Goal: Information Seeking & Learning: Learn about a topic

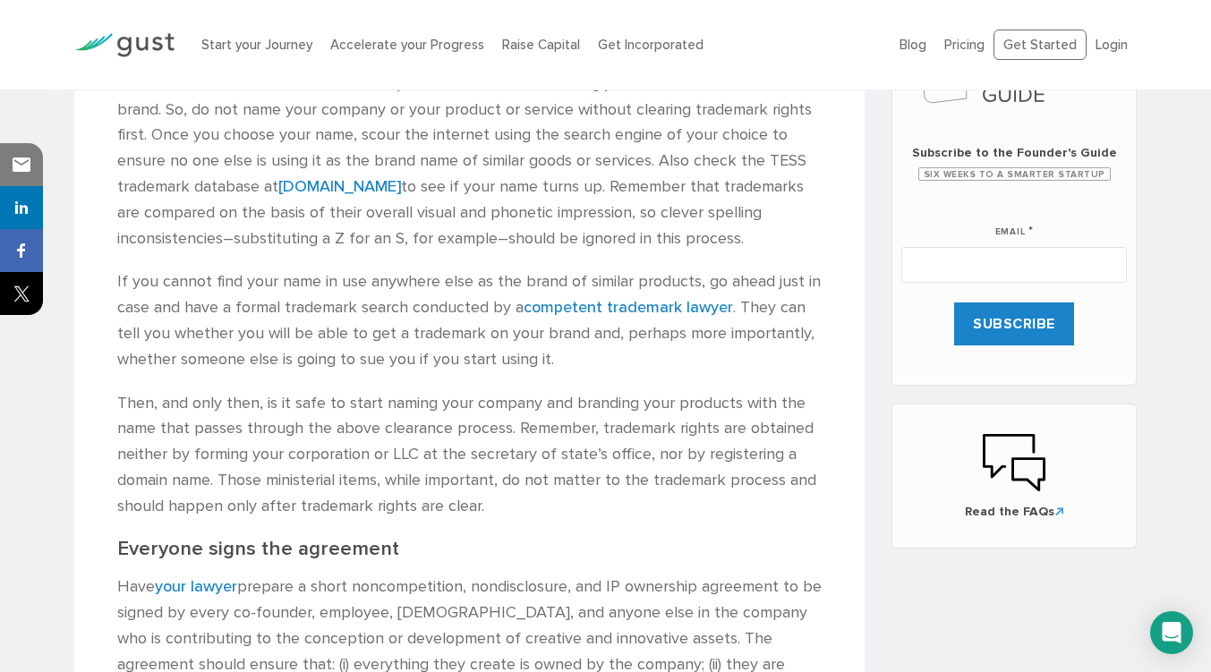
scroll to position [895, 0]
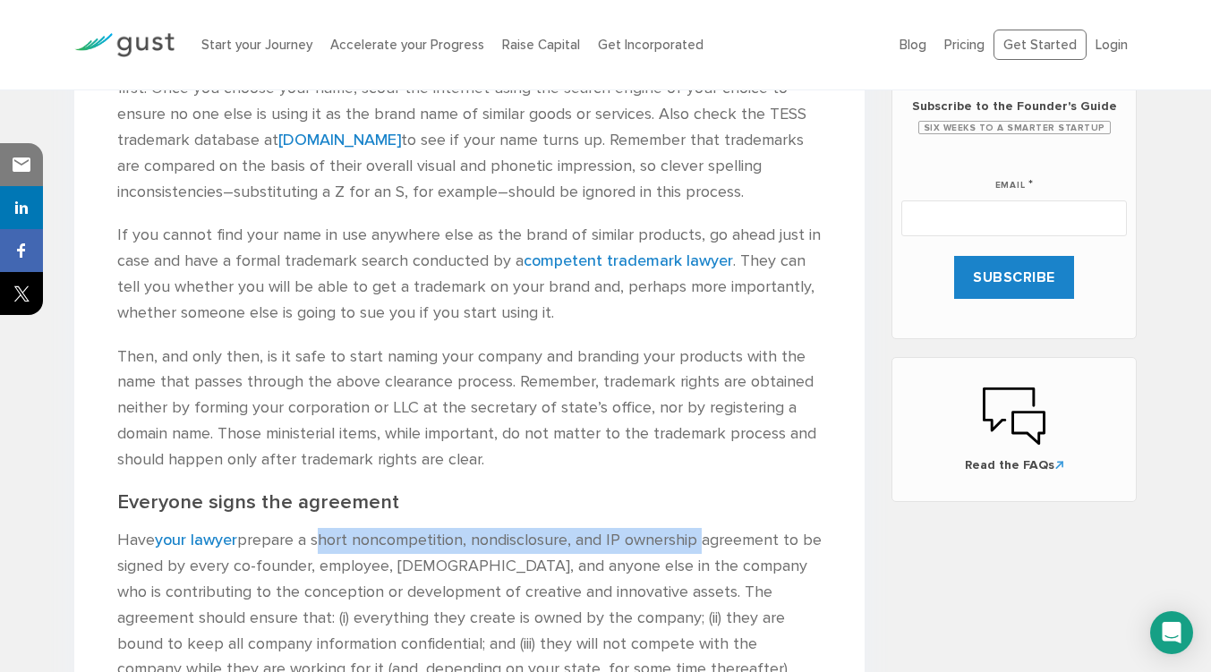
drag, startPoint x: 320, startPoint y: 542, endPoint x: 704, endPoint y: 542, distance: 384.0
click at [704, 542] on p "Have your lawyer prepare a short noncompetition, nondisclosure, and IP ownershi…" at bounding box center [469, 605] width 704 height 155
copy p "short noncompetition, nondisclosure, and IP ownership"
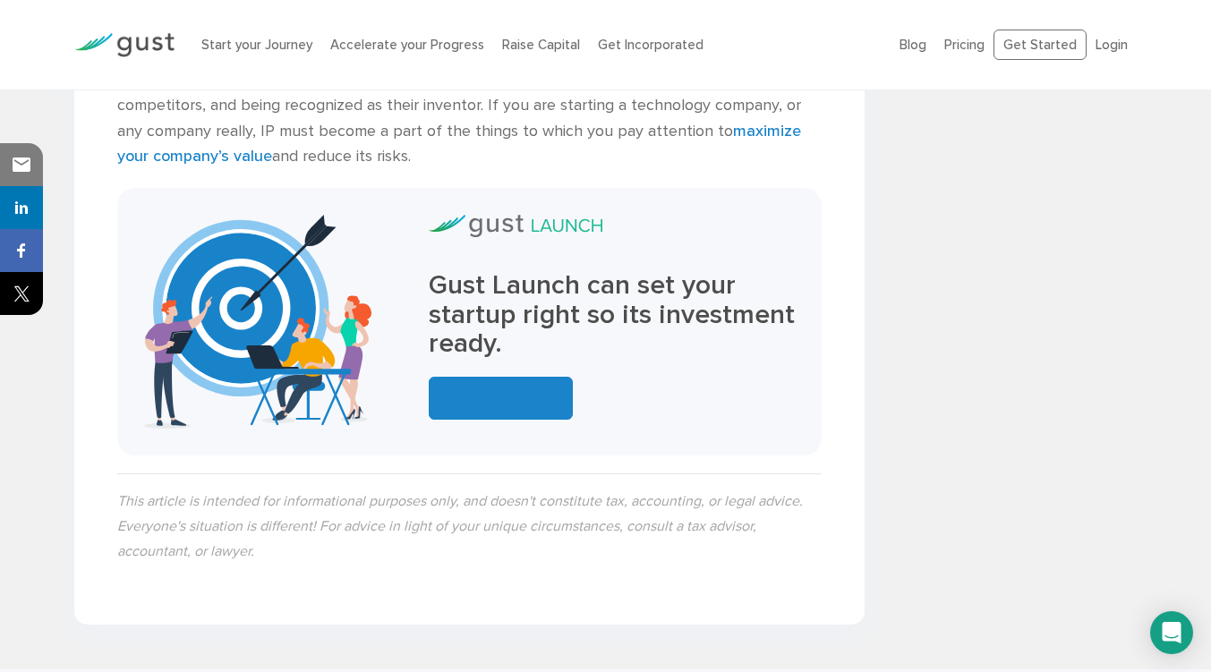
scroll to position [3849, 0]
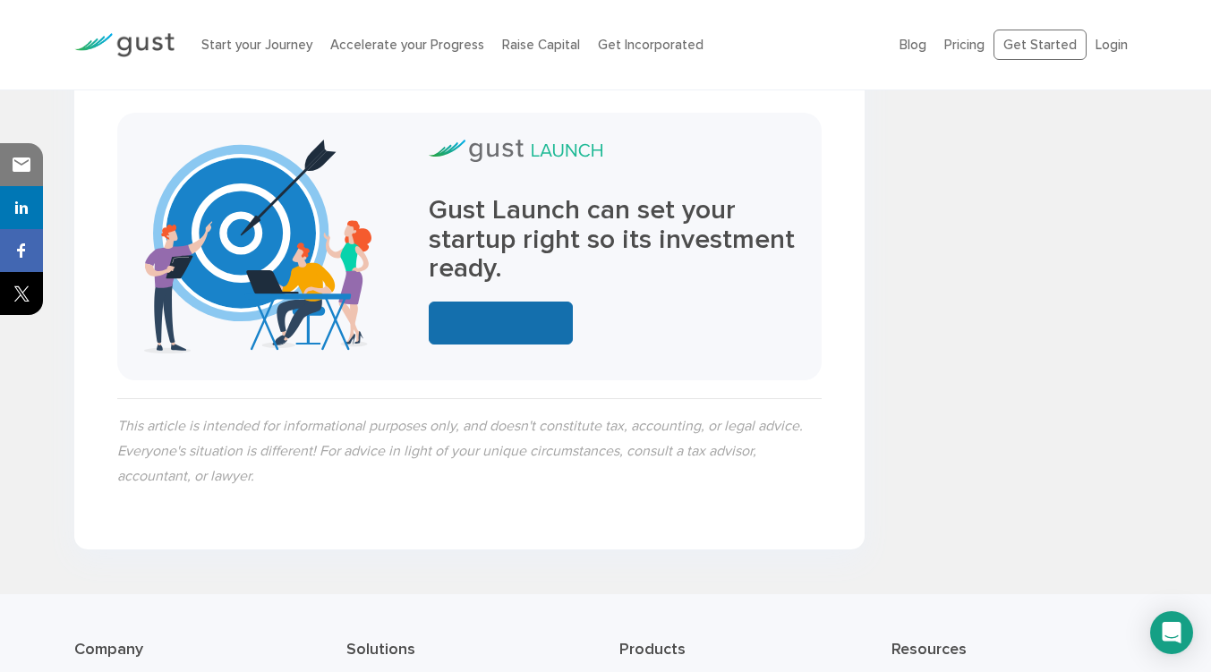
click at [483, 320] on link at bounding box center [501, 323] width 144 height 43
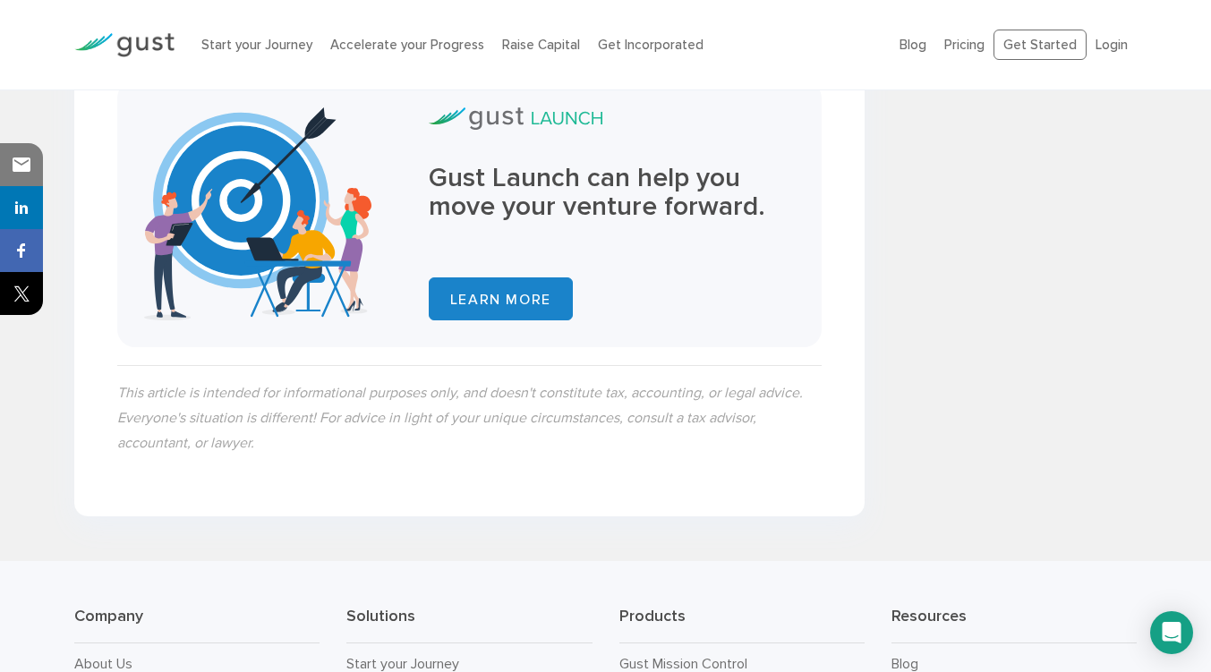
scroll to position [2506, 0]
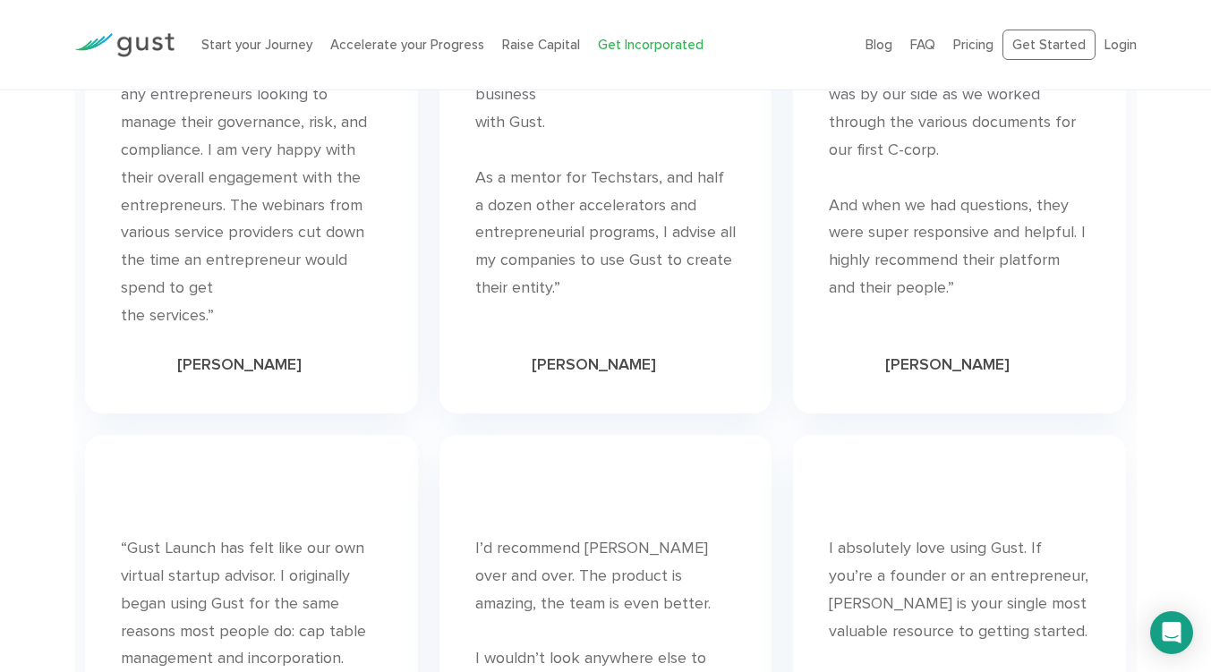
scroll to position [8258, 0]
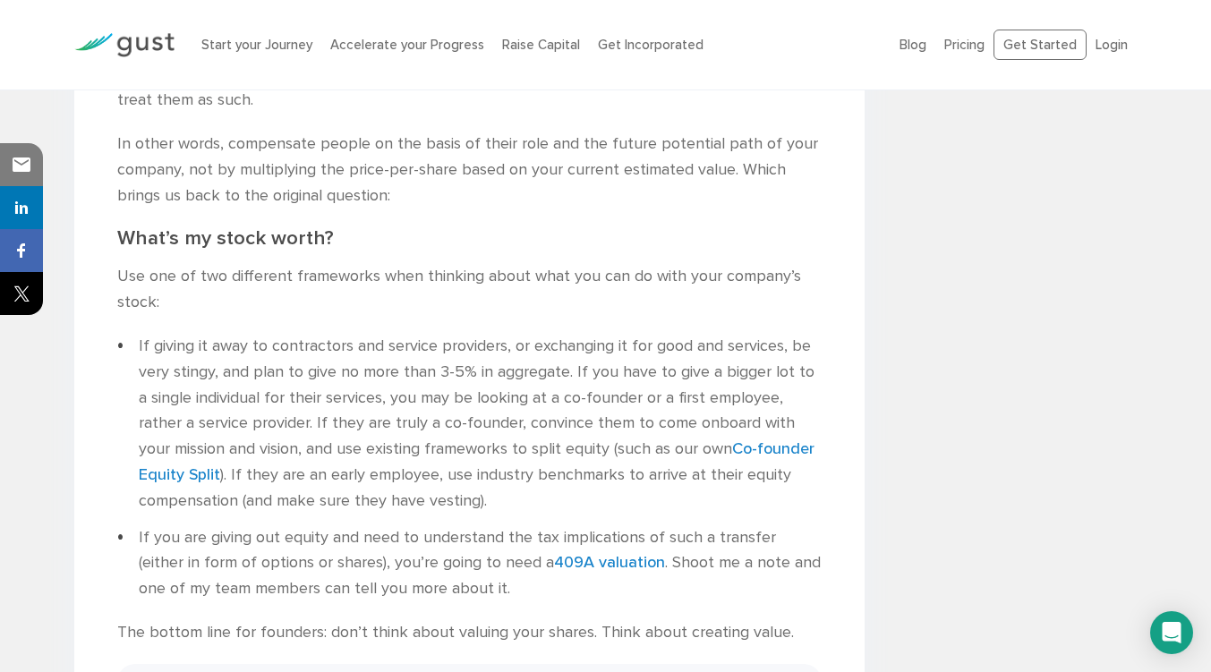
scroll to position [3750, 0]
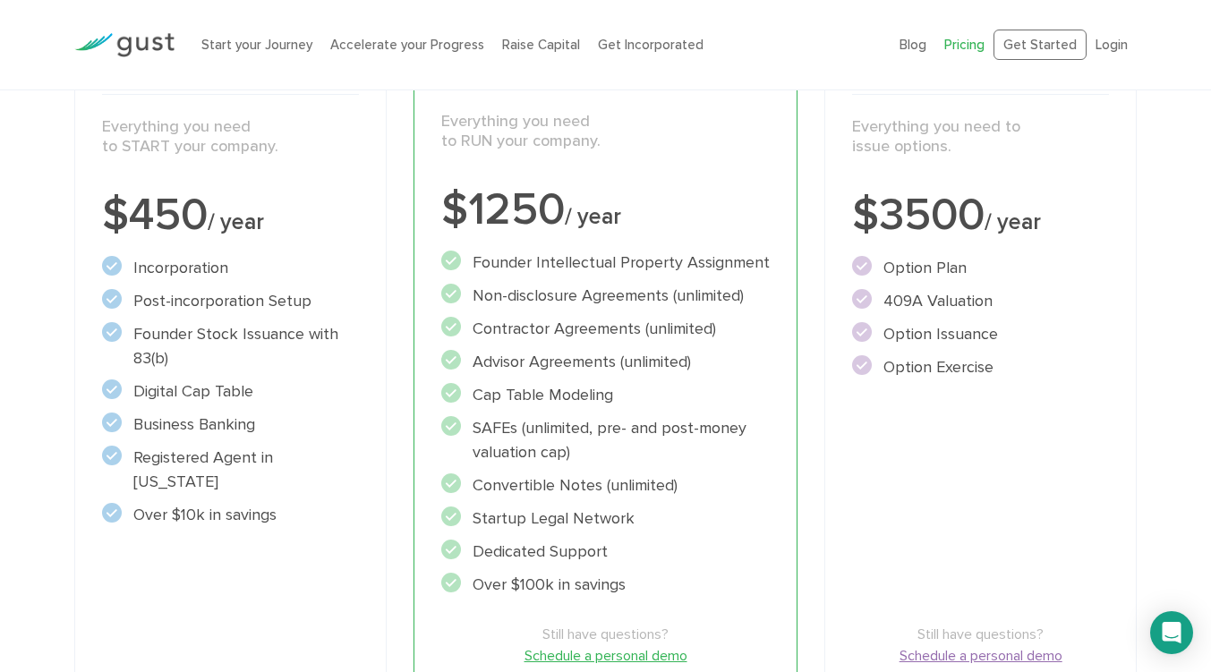
scroll to position [269, 0]
